Goal: Information Seeking & Learning: Learn about a topic

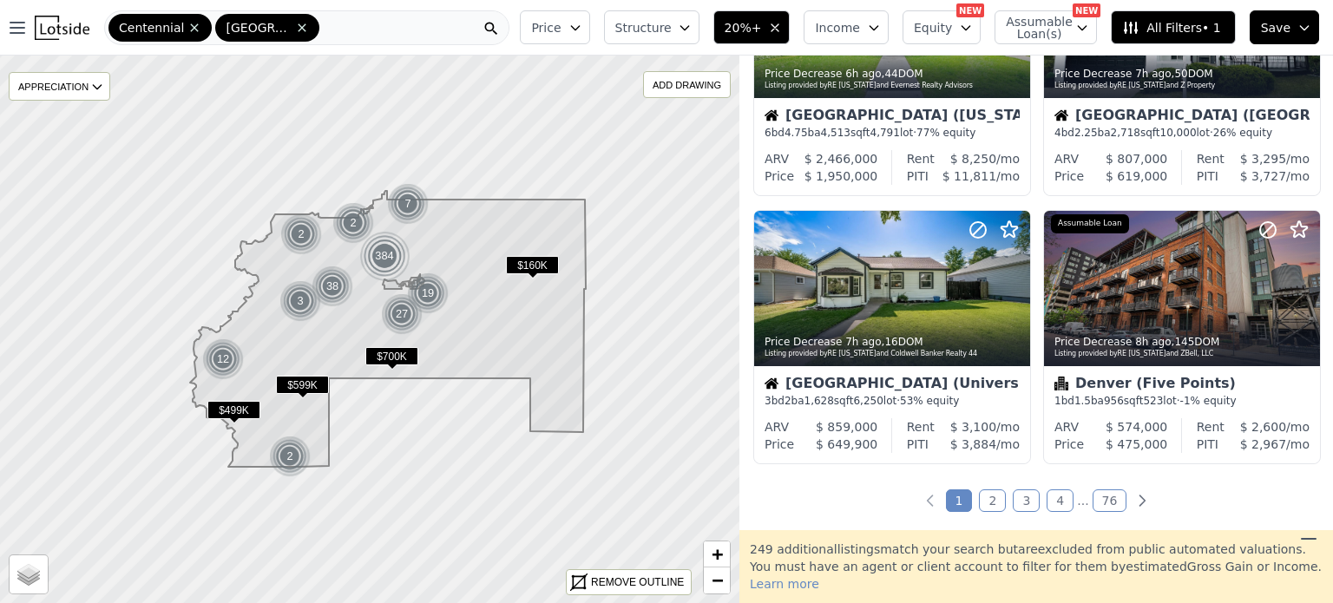
scroll to position [1242, 0]
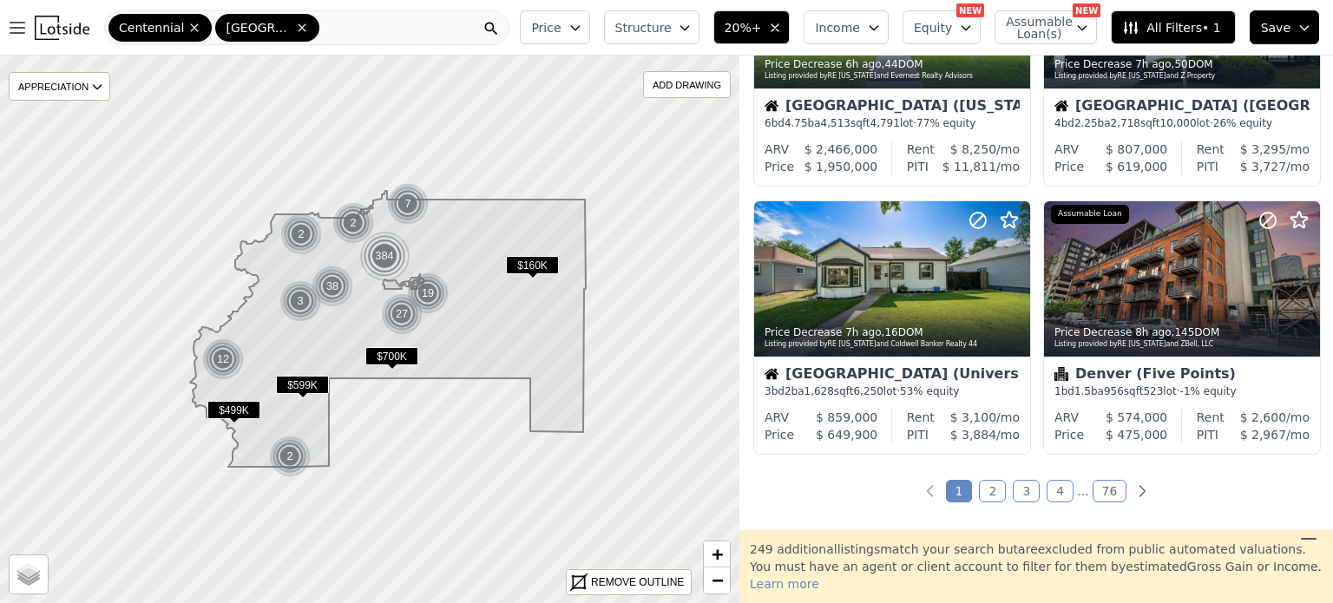
click at [991, 485] on link "2" at bounding box center [992, 491] width 27 height 23
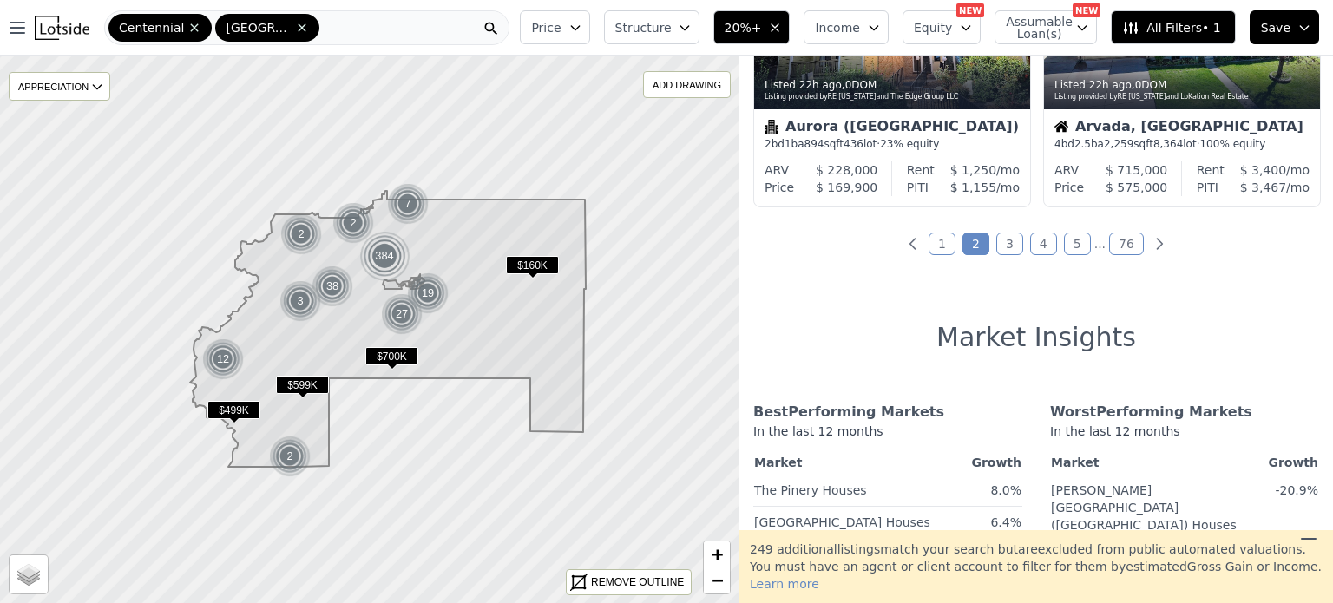
scroll to position [1500, 0]
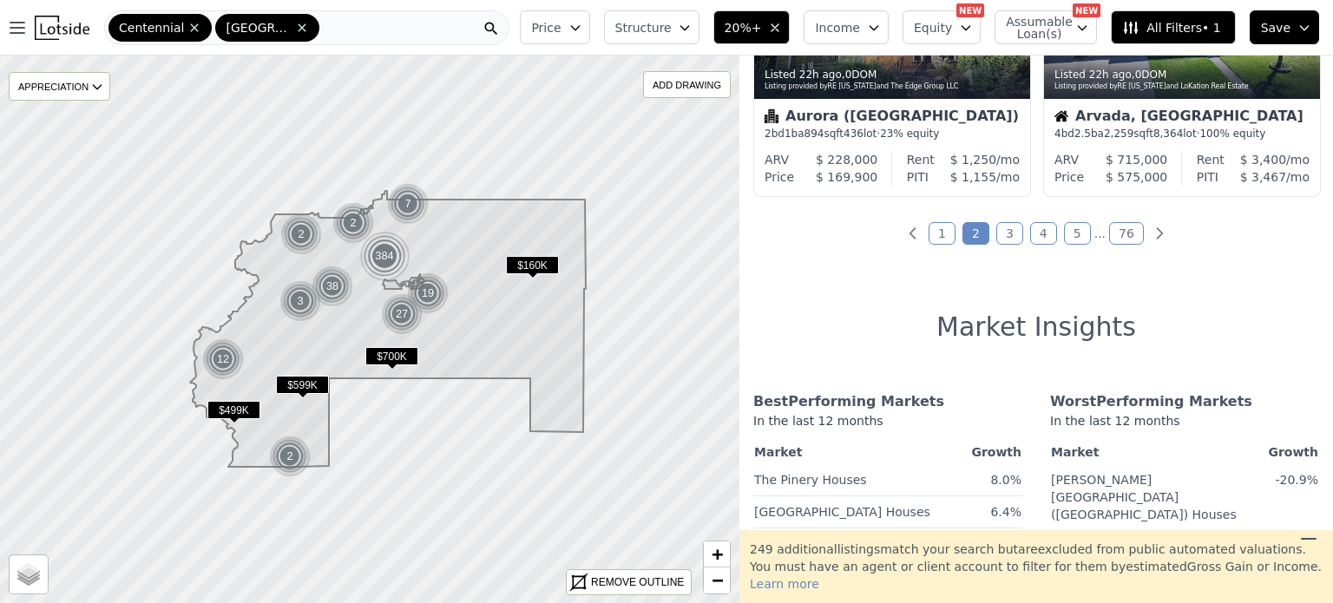
click at [1007, 234] on link "3" at bounding box center [1009, 233] width 27 height 23
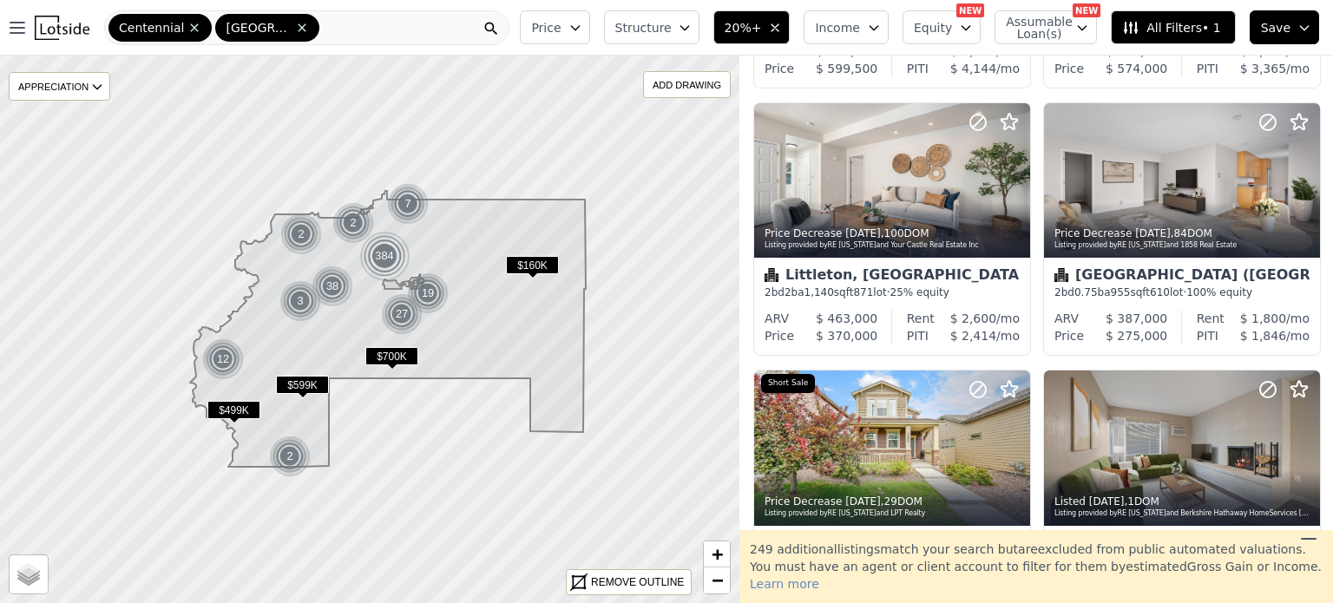
scroll to position [1102, 0]
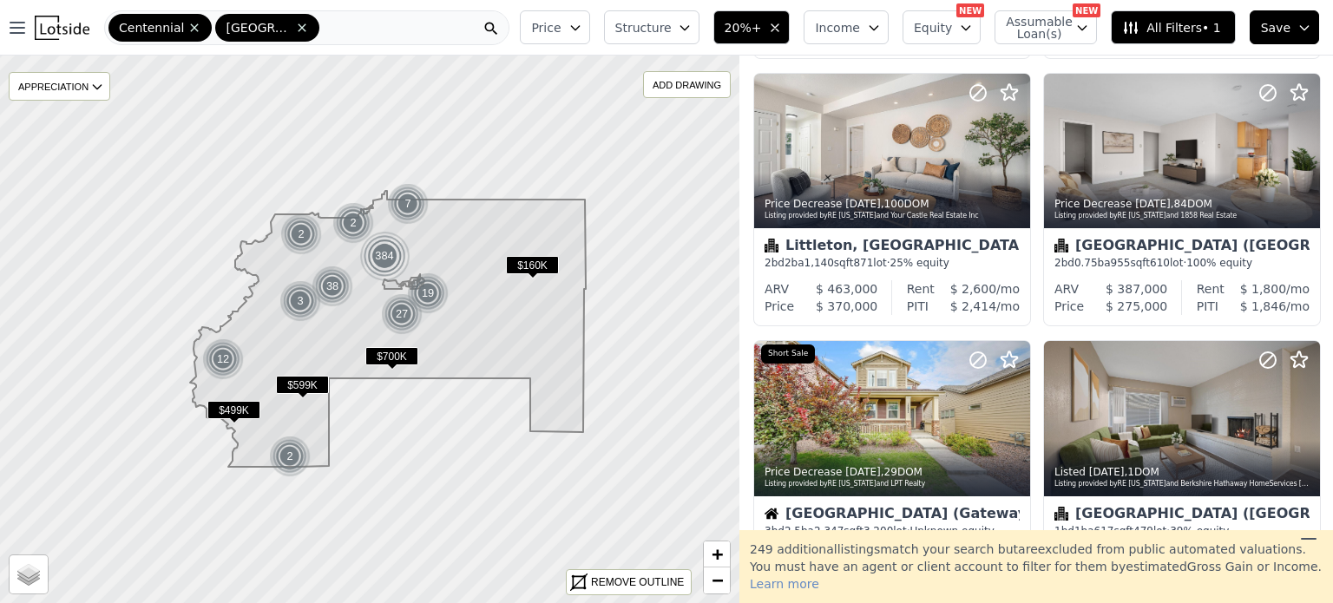
click at [1224, 499] on div "Denver (Central East Denver) 1 bd 1 ba 617 sqft 479 lot · 39% equity" at bounding box center [1182, 522] width 276 height 52
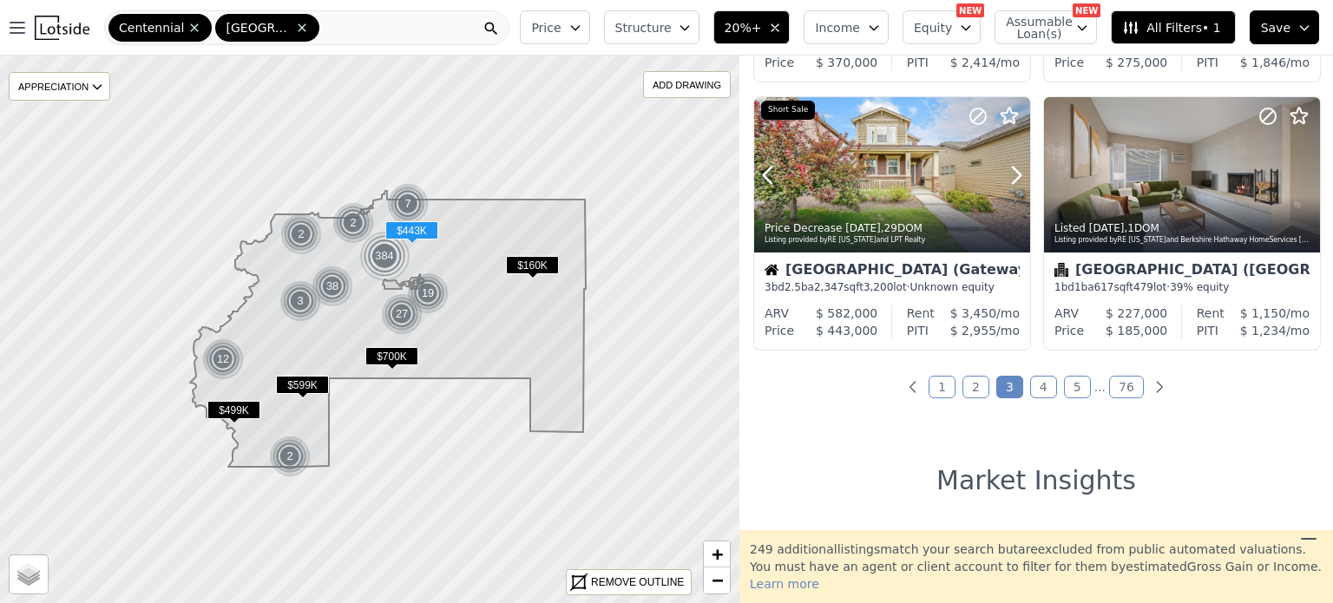
scroll to position [1351, 0]
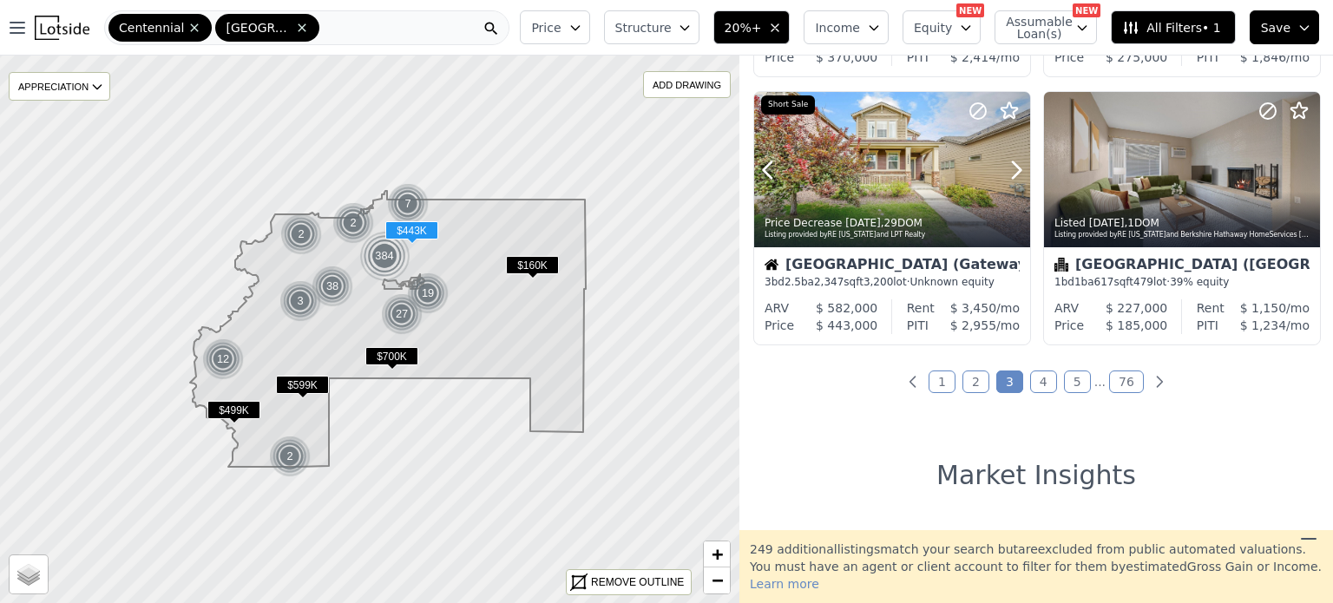
click at [1042, 384] on link "4" at bounding box center [1043, 382] width 27 height 23
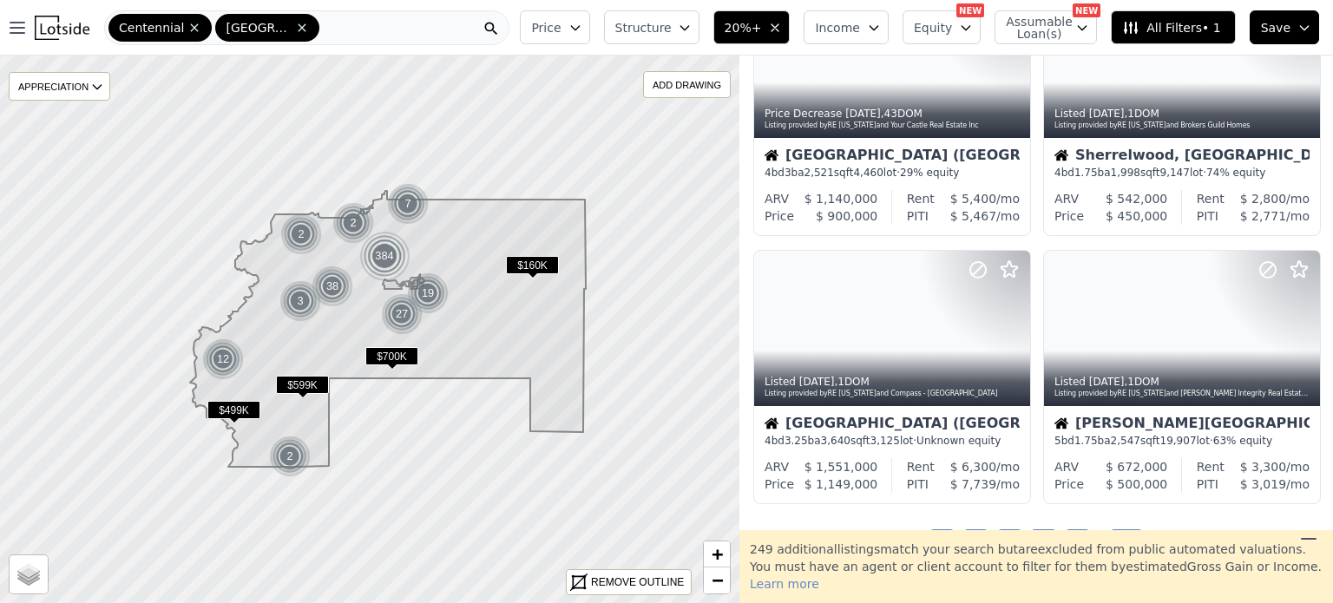
scroll to position [1215, 0]
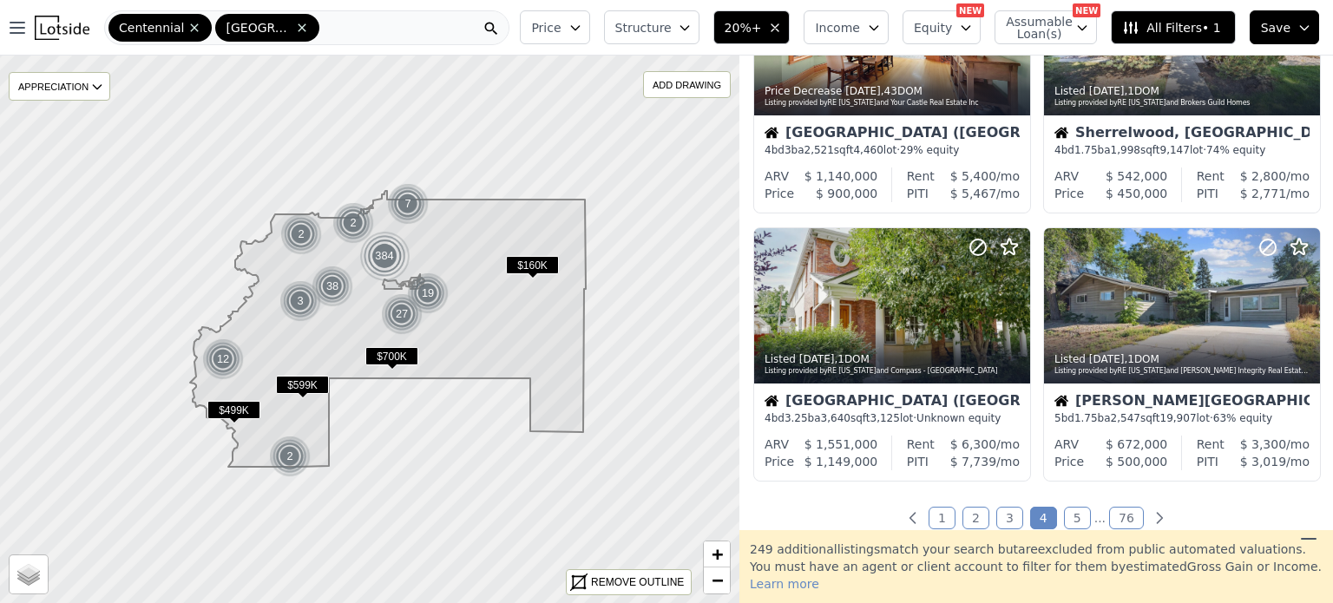
click at [1072, 526] on link "5" at bounding box center [1077, 518] width 27 height 23
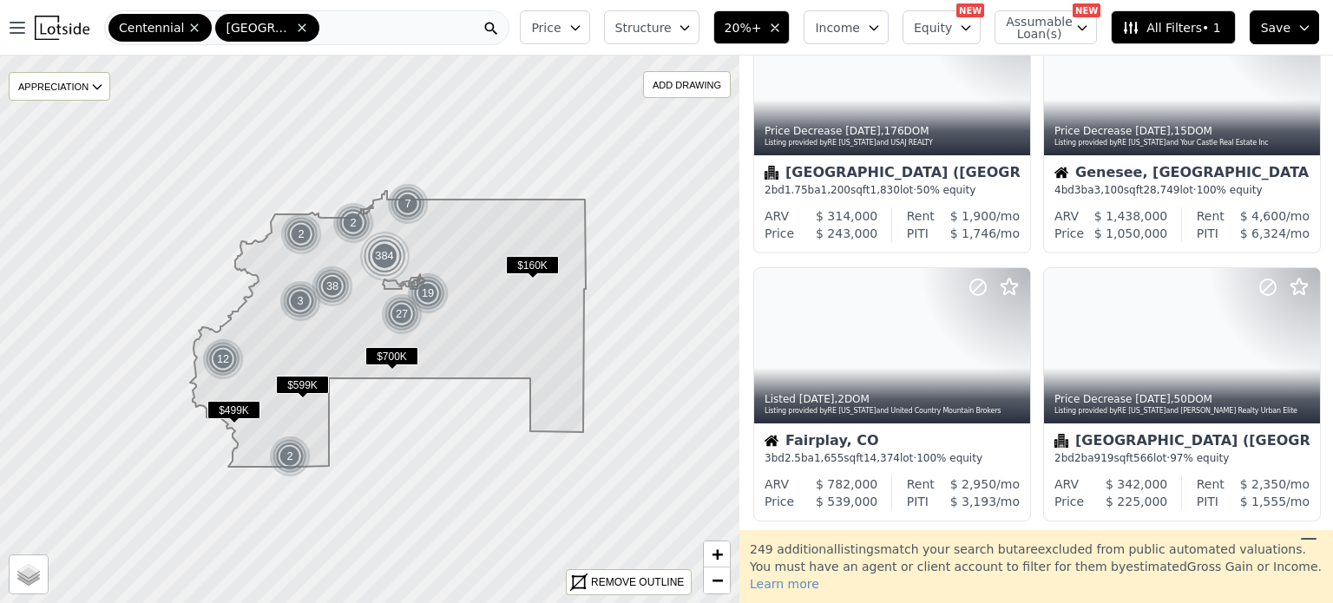
scroll to position [1179, 0]
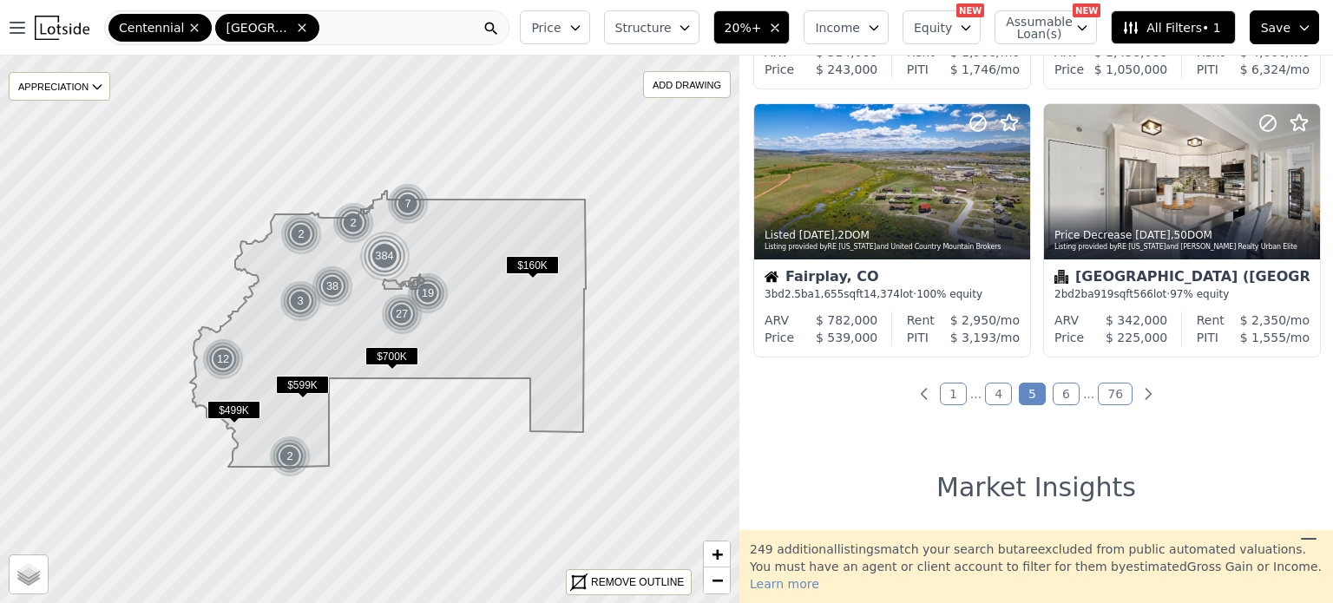
click at [1060, 397] on link "6" at bounding box center [1066, 394] width 27 height 23
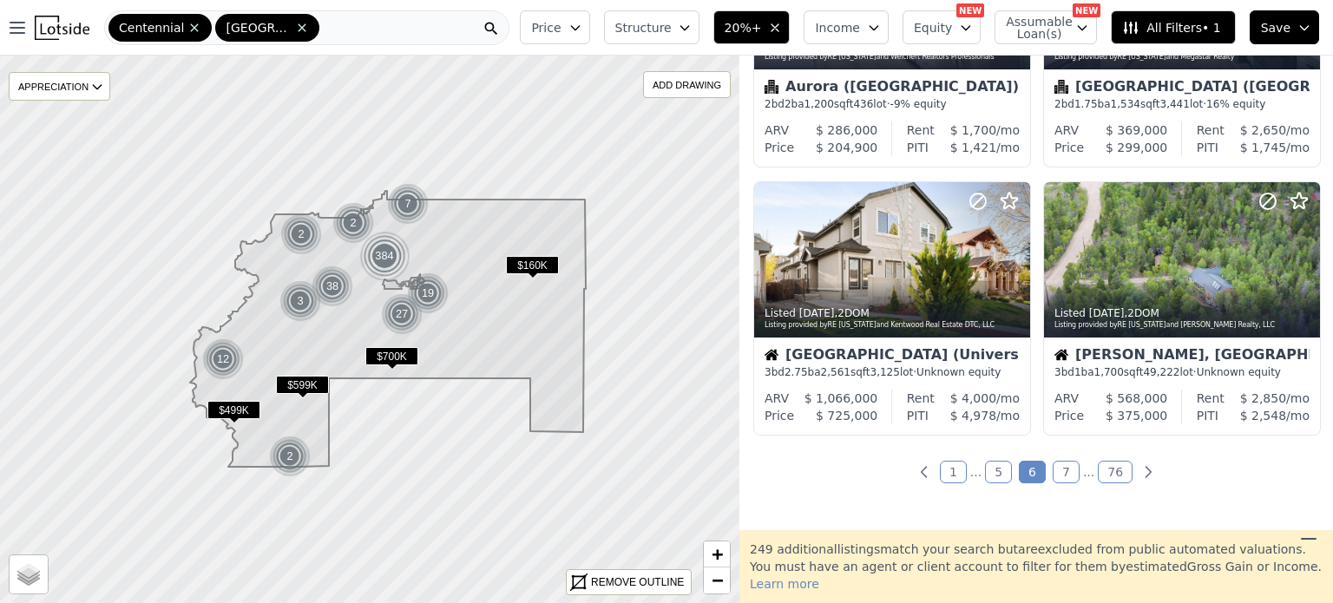
scroll to position [1262, 0]
click at [1057, 478] on link "7" at bounding box center [1066, 471] width 27 height 23
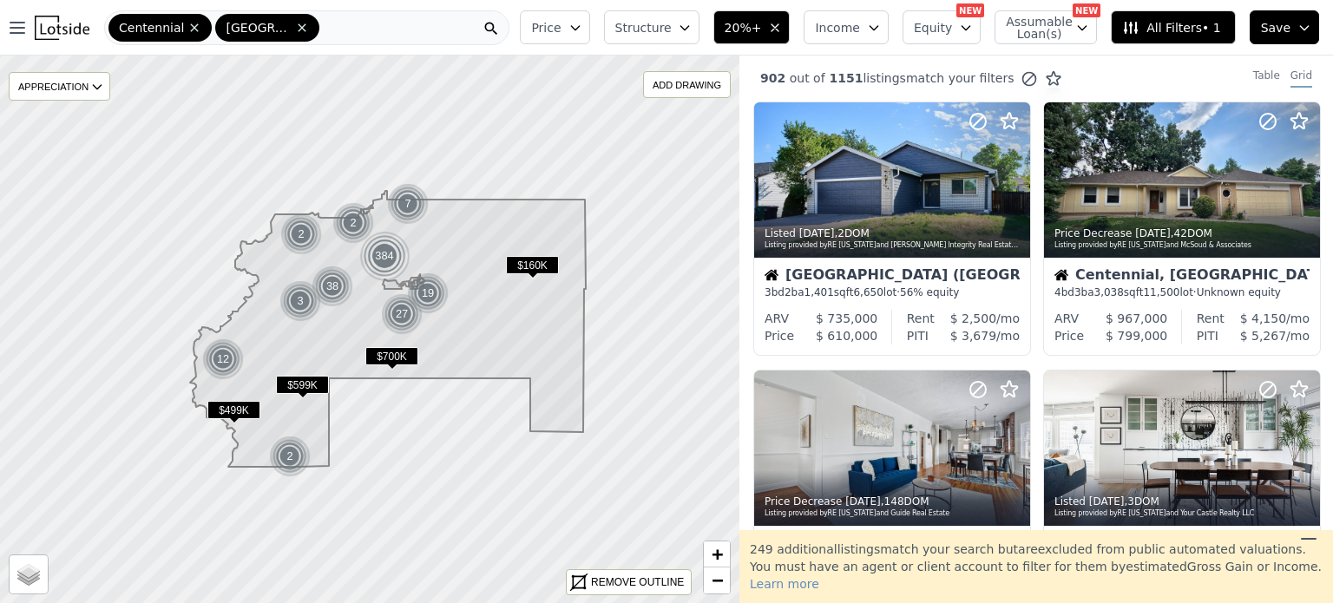
scroll to position [0, 0]
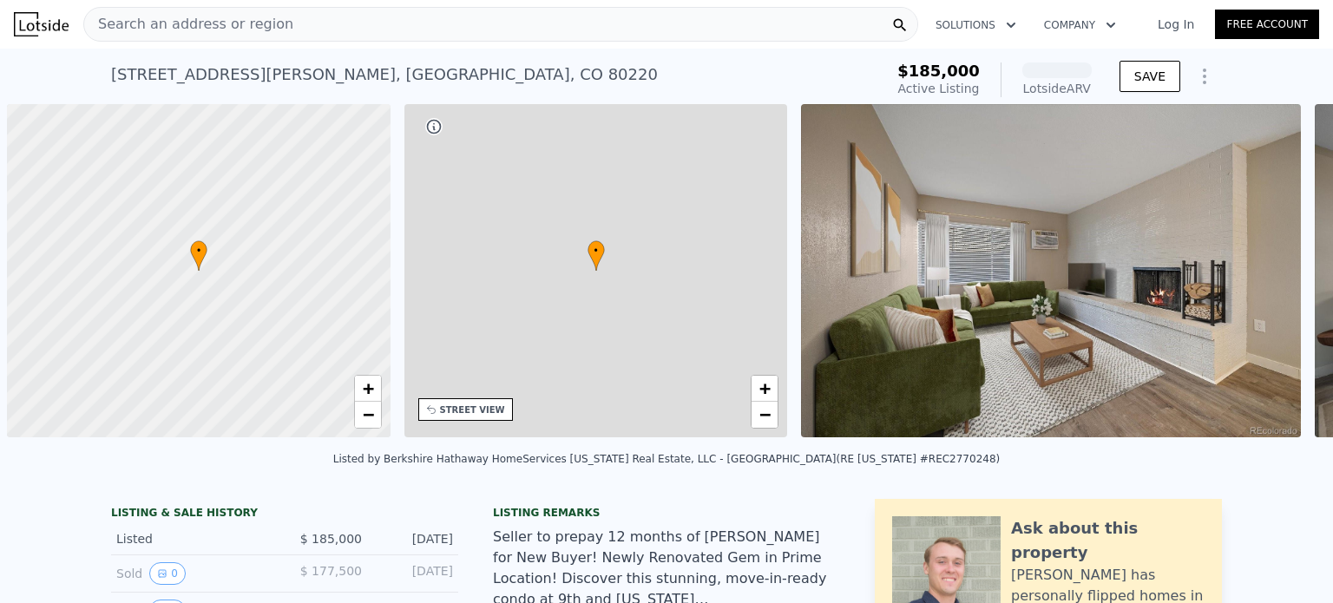
scroll to position [0, 7]
